Goal: Task Accomplishment & Management: Use online tool/utility

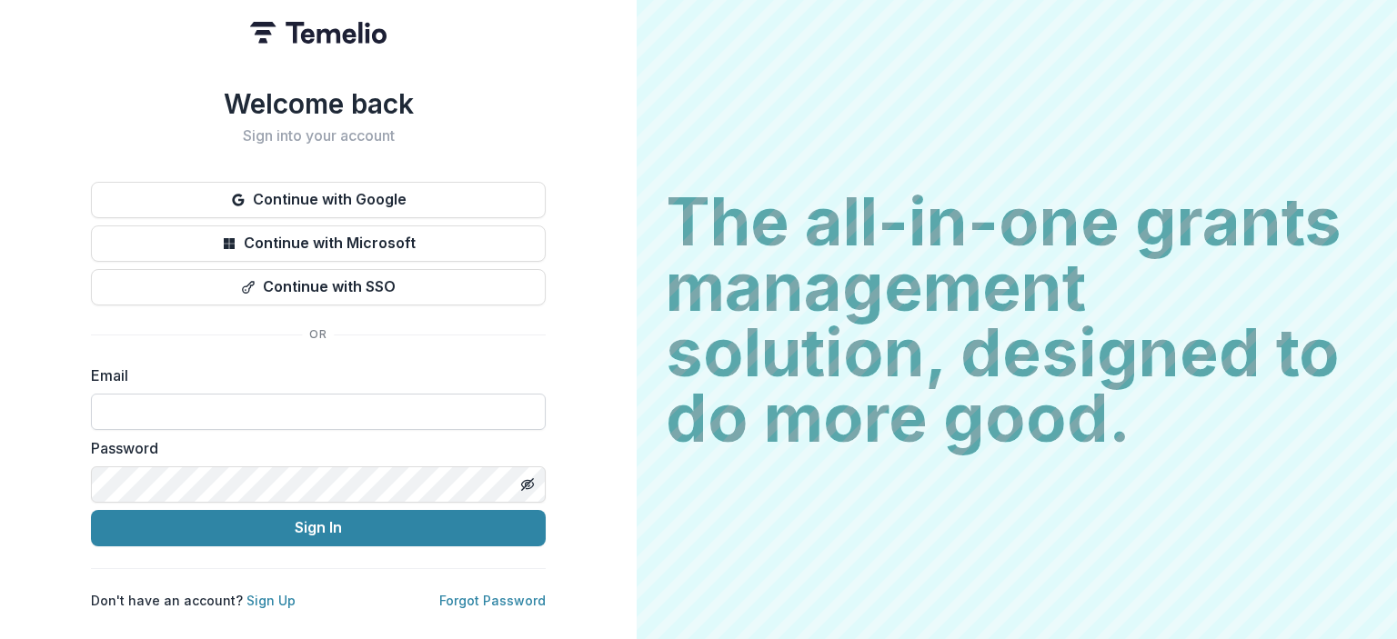
click at [286, 399] on input at bounding box center [318, 412] width 455 height 36
type input "**********"
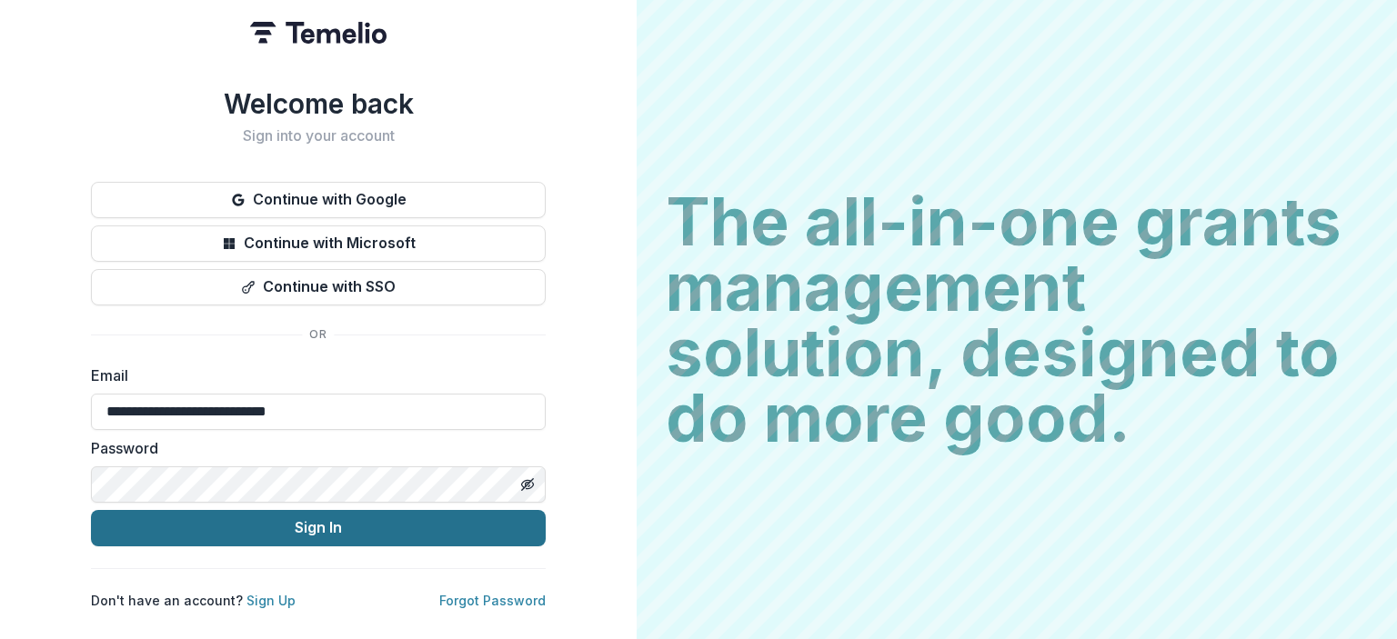
click at [261, 512] on button "Sign In" at bounding box center [318, 528] width 455 height 36
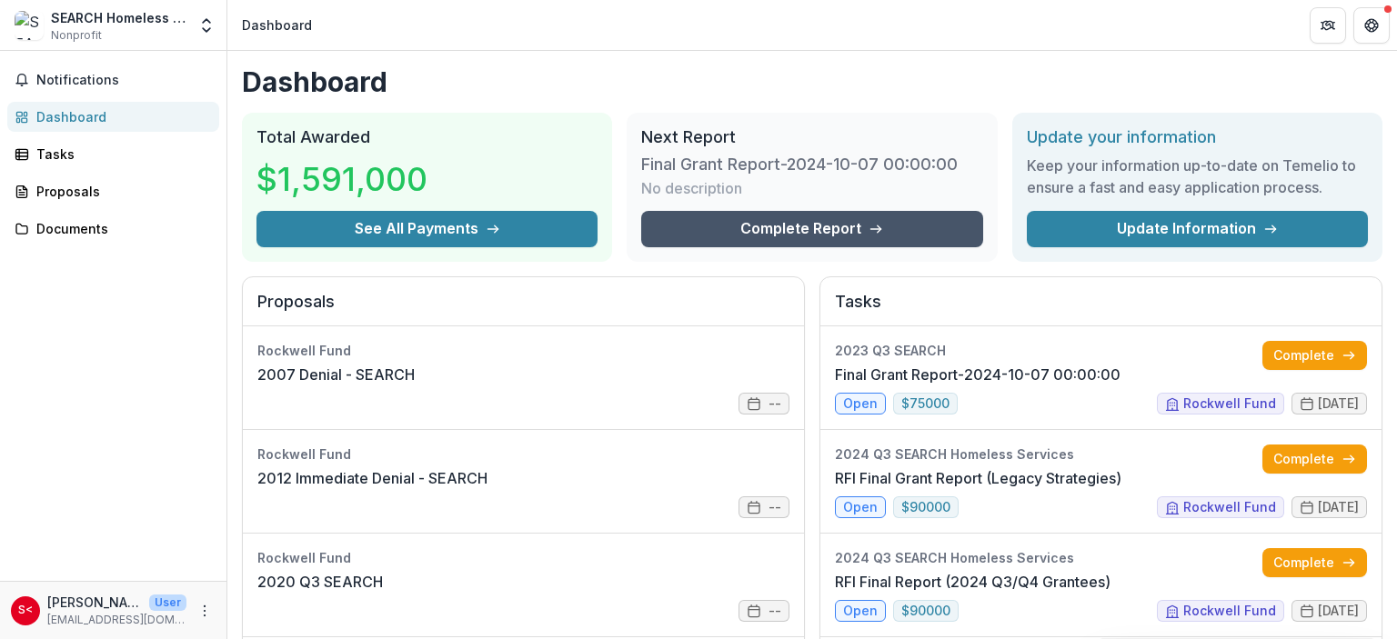
click at [827, 224] on link "Complete Report" at bounding box center [811, 229] width 341 height 36
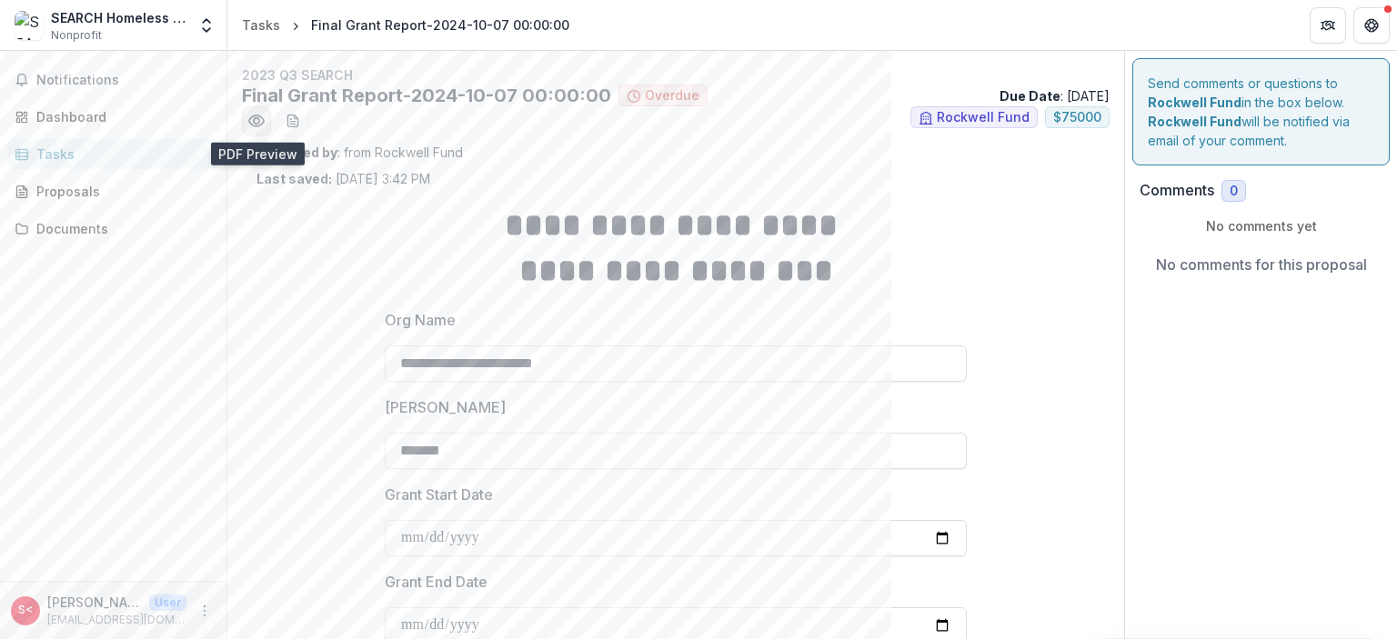
click at [258, 121] on icon "Preview 7bc39aa5-b710-4308-838a-55f31ecf653a.pdf" at bounding box center [256, 121] width 18 height 18
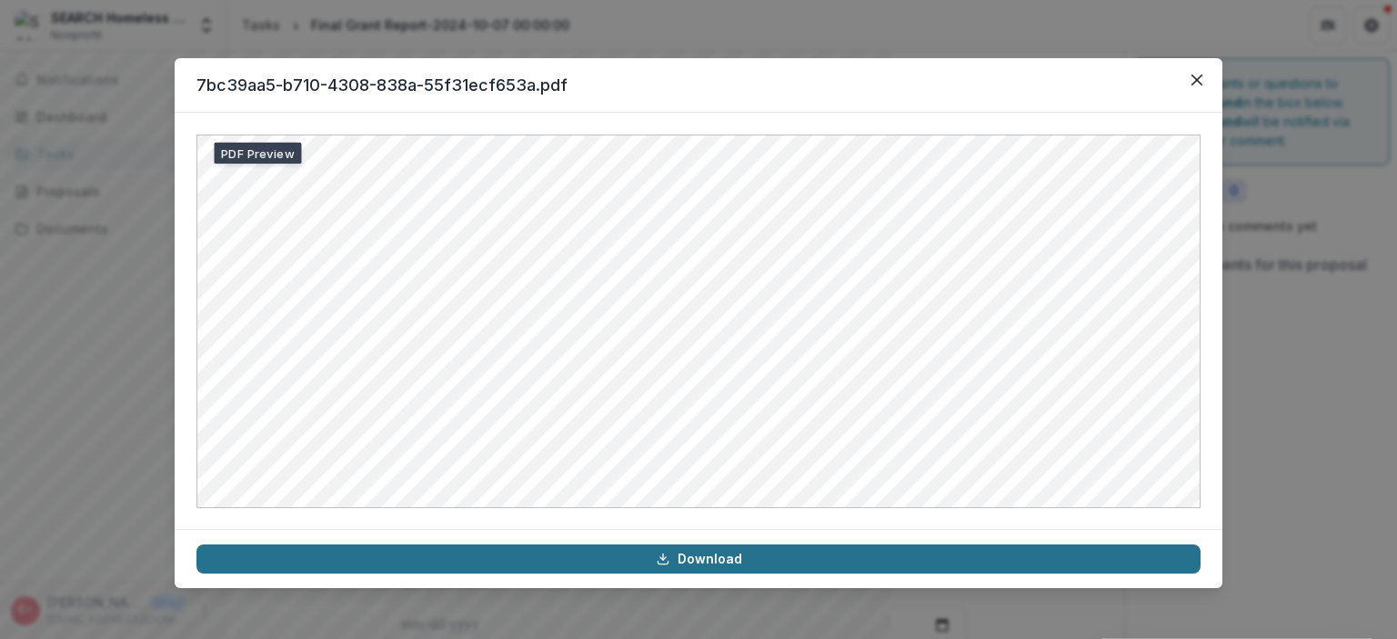
click at [582, 564] on link "Download" at bounding box center [698, 559] width 1004 height 29
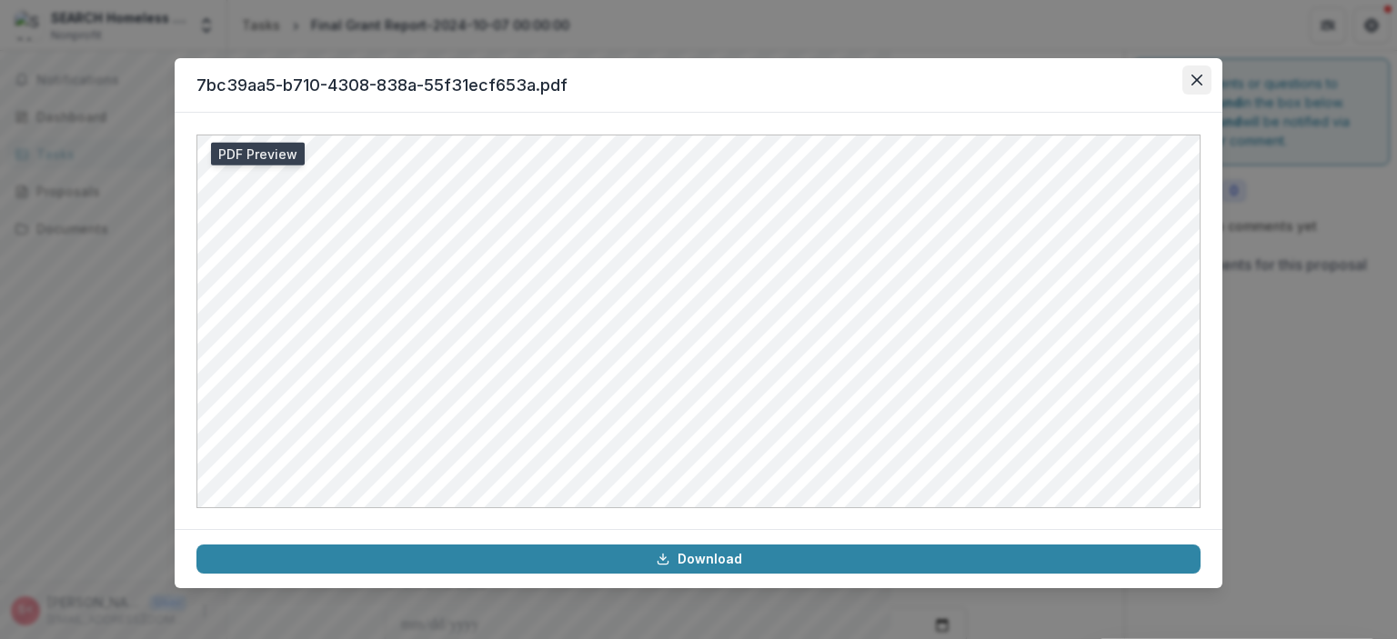
click at [1194, 82] on icon "Close" at bounding box center [1196, 80] width 11 height 11
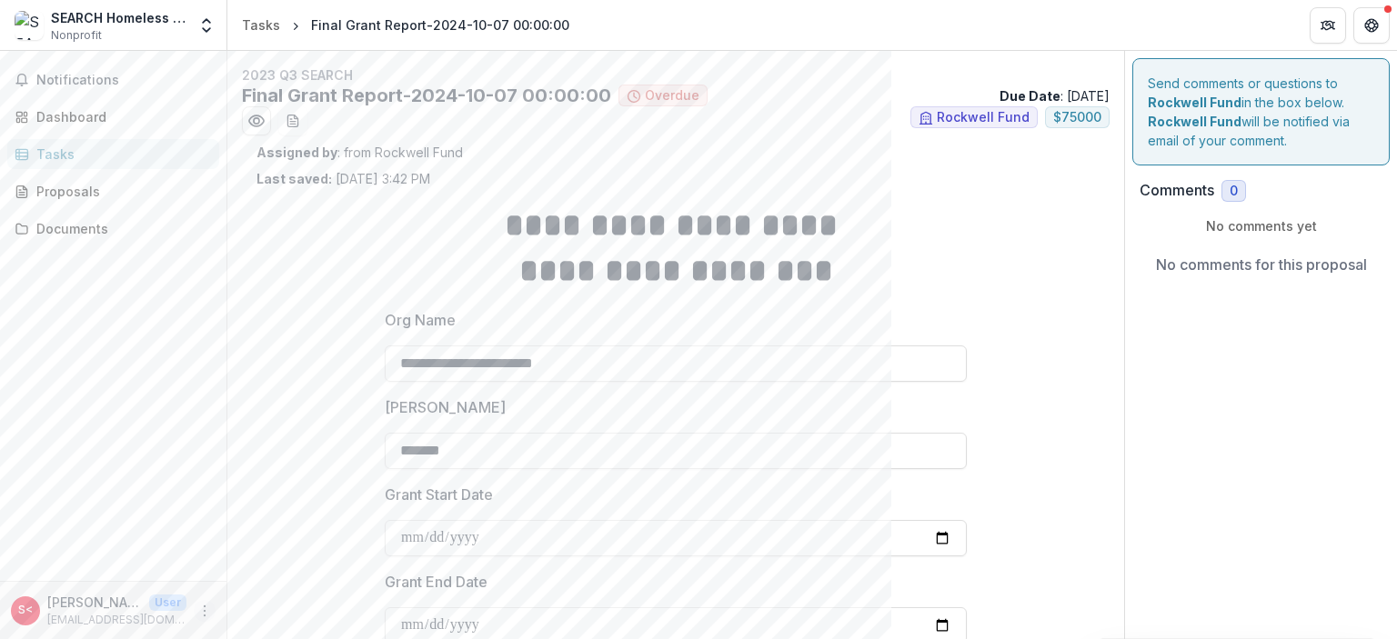
click at [205, 612] on icon "More" at bounding box center [204, 611] width 15 height 15
click at [245, 599] on icon "button" at bounding box center [245, 602] width 15 height 15
